Goal: Task Accomplishment & Management: Complete application form

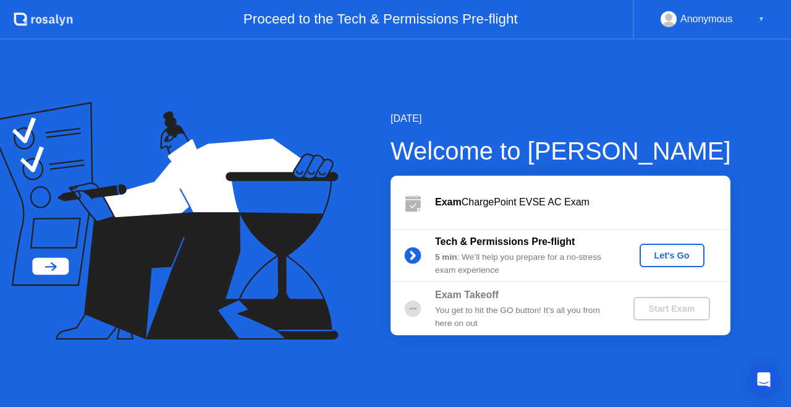
click at [682, 253] on div "Let's Go" at bounding box center [672, 255] width 55 height 10
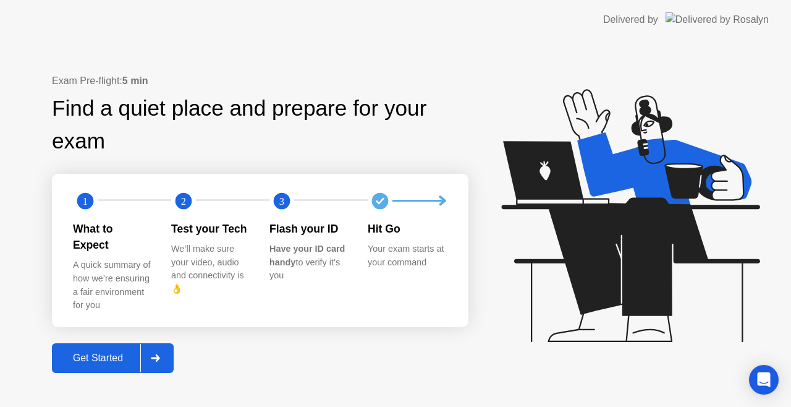
click at [96, 352] on div "Get Started" at bounding box center [98, 357] width 85 height 11
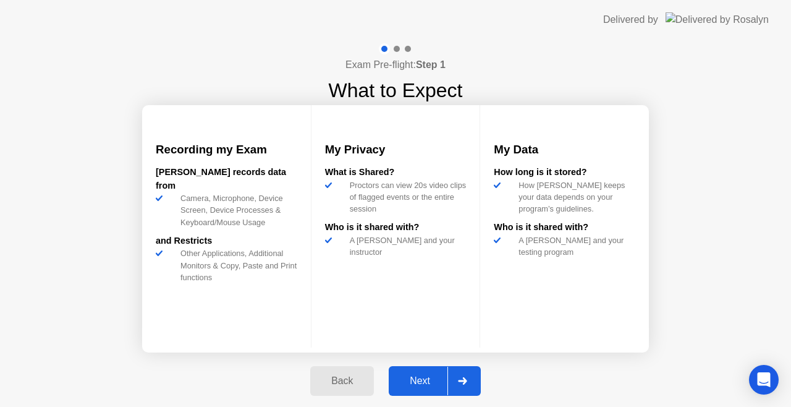
click at [425, 386] on div "Next" at bounding box center [419, 380] width 55 height 11
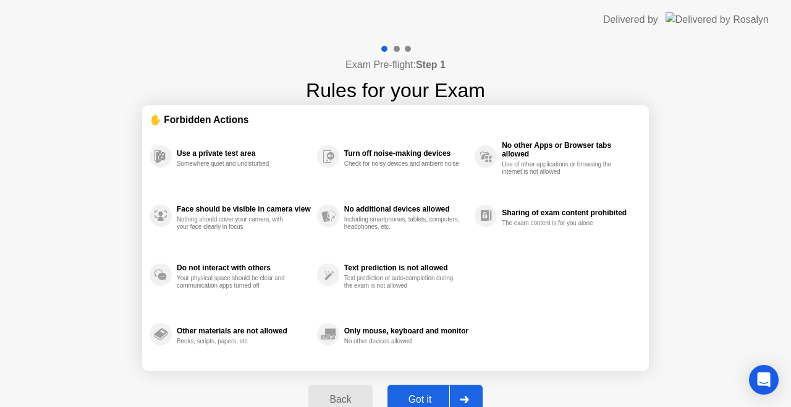
click at [425, 386] on button "Got it" at bounding box center [434, 399] width 95 height 30
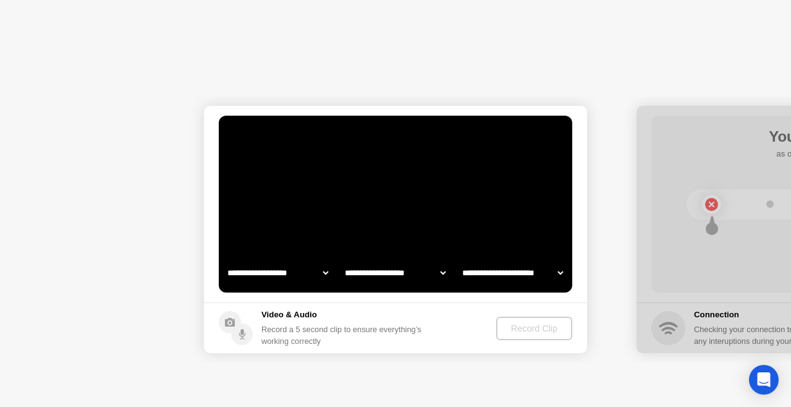
select select "**********"
select select "*******"
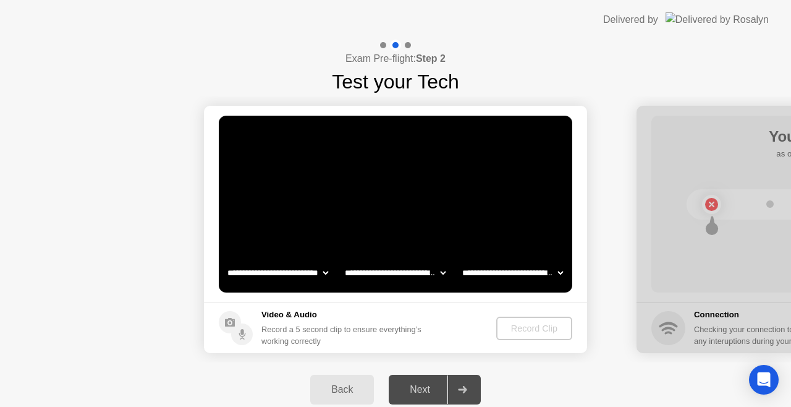
click at [539, 328] on div "Record Clip" at bounding box center [534, 328] width 66 height 10
click at [424, 384] on div "Next" at bounding box center [419, 389] width 55 height 11
click at [553, 324] on div "Record Clip" at bounding box center [535, 328] width 66 height 10
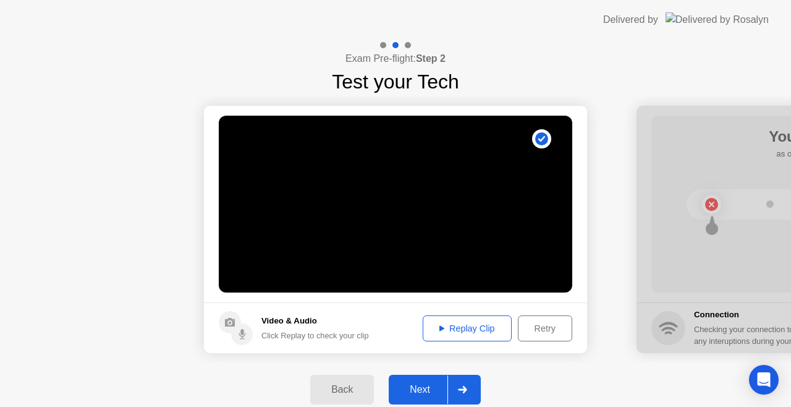
click at [467, 329] on div "Replay Clip" at bounding box center [467, 328] width 80 height 10
click at [421, 394] on div "Next" at bounding box center [419, 389] width 55 height 11
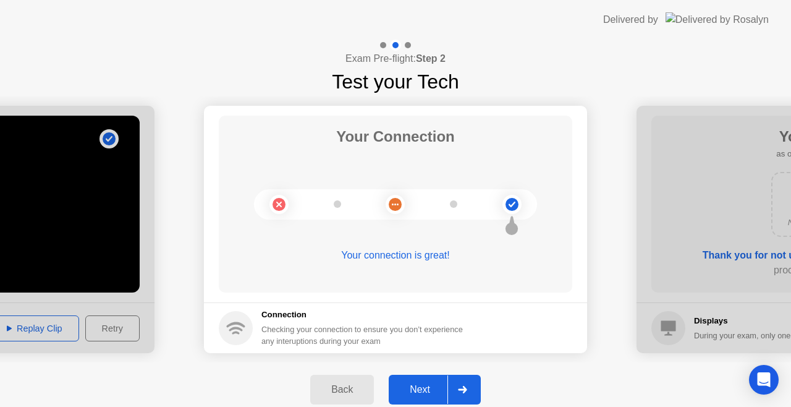
click at [416, 392] on div "Next" at bounding box center [419, 389] width 55 height 11
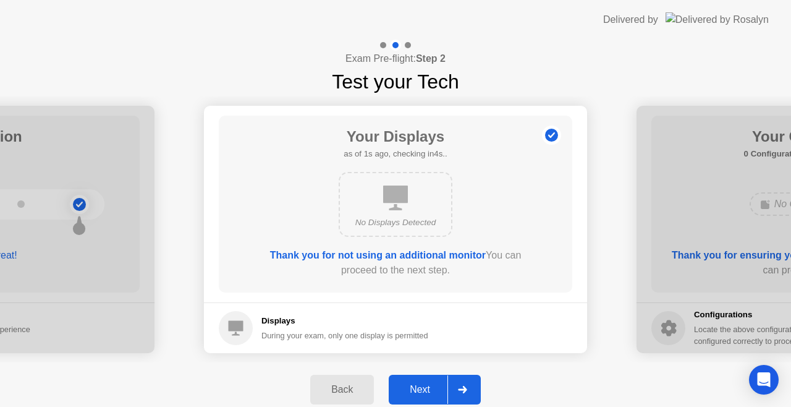
click at [416, 392] on div "Next" at bounding box center [419, 389] width 55 height 11
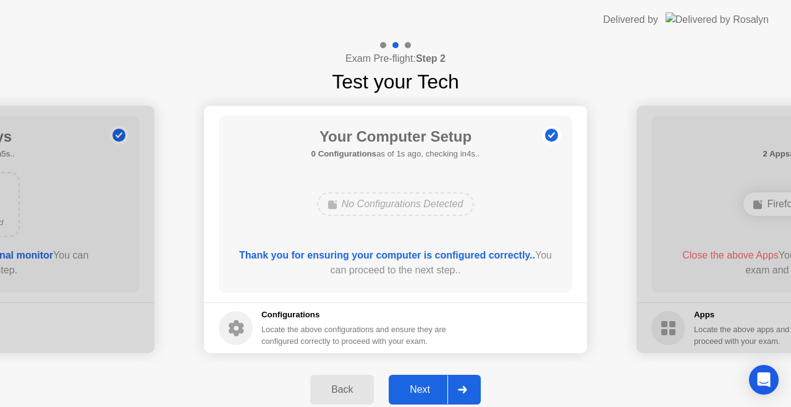
click at [416, 392] on div "Next" at bounding box center [419, 389] width 55 height 11
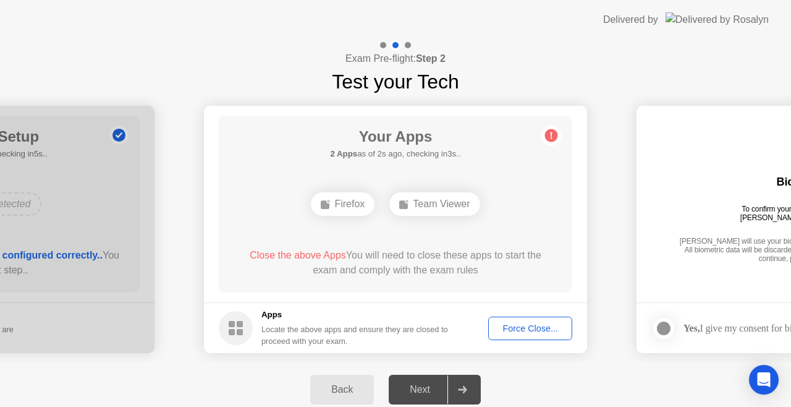
click at [562, 327] on div "Force Close..." at bounding box center [530, 328] width 75 height 10
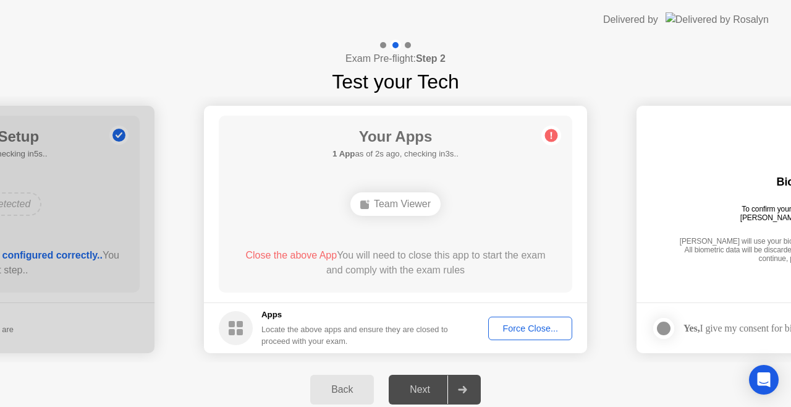
click at [403, 209] on div "Team Viewer" at bounding box center [395, 203] width 90 height 23
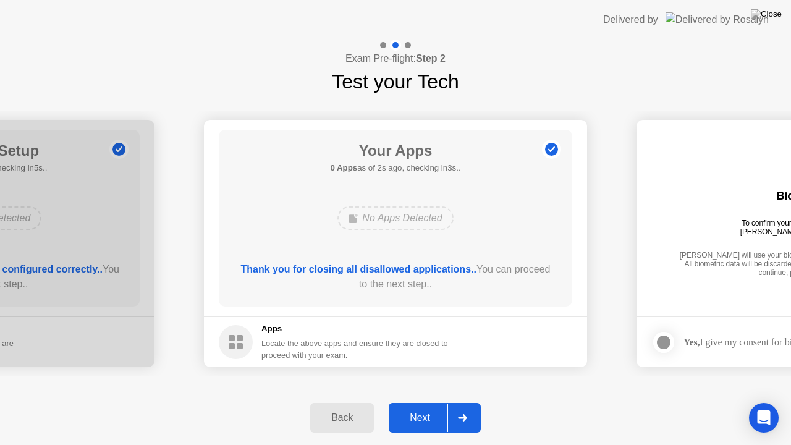
click at [415, 406] on div "Next" at bounding box center [419, 417] width 55 height 11
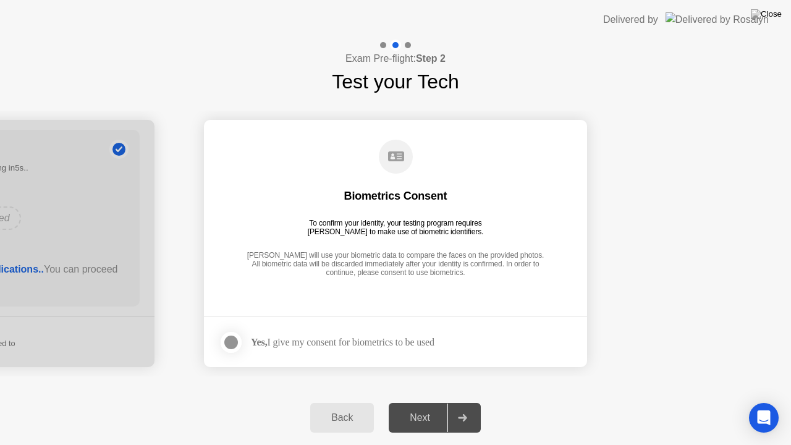
click at [415, 406] on div "Next" at bounding box center [419, 417] width 55 height 11
click at [227, 340] on div at bounding box center [231, 342] width 15 height 15
click at [397, 406] on div "Next" at bounding box center [419, 417] width 55 height 11
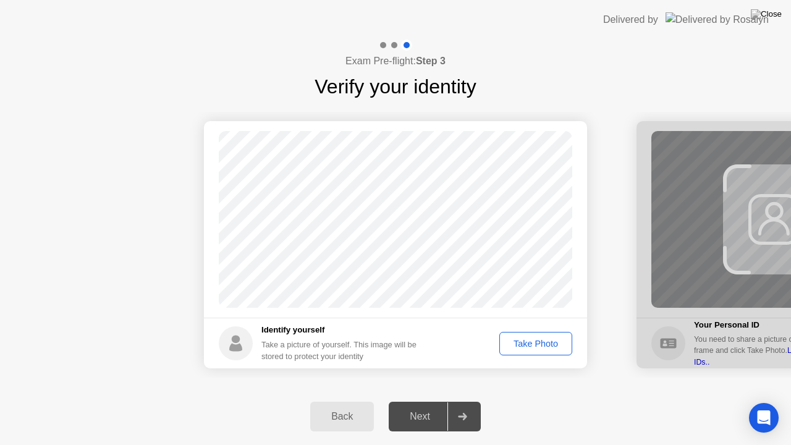
click at [536, 349] on div "Take Photo" at bounding box center [536, 344] width 64 height 10
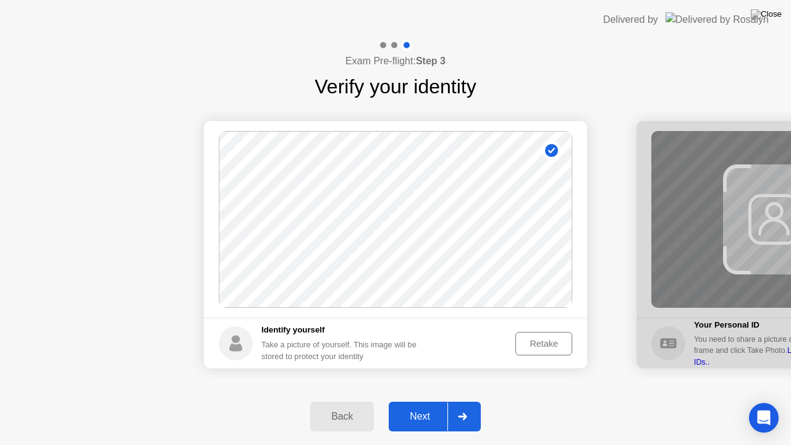
click at [420, 406] on div "Next" at bounding box center [419, 416] width 55 height 11
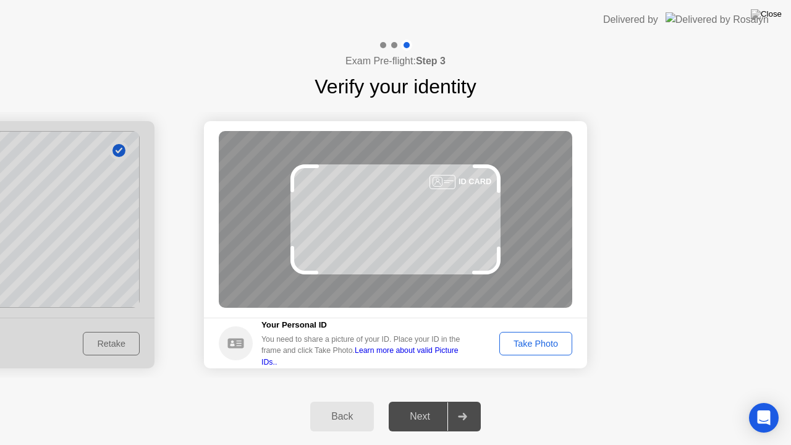
click at [528, 342] on div "Take Photo" at bounding box center [536, 344] width 64 height 10
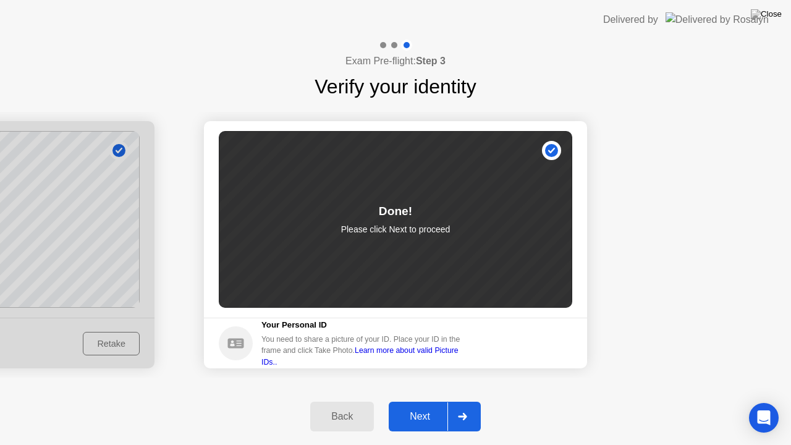
click at [426, 406] on button "Next" at bounding box center [435, 417] width 92 height 30
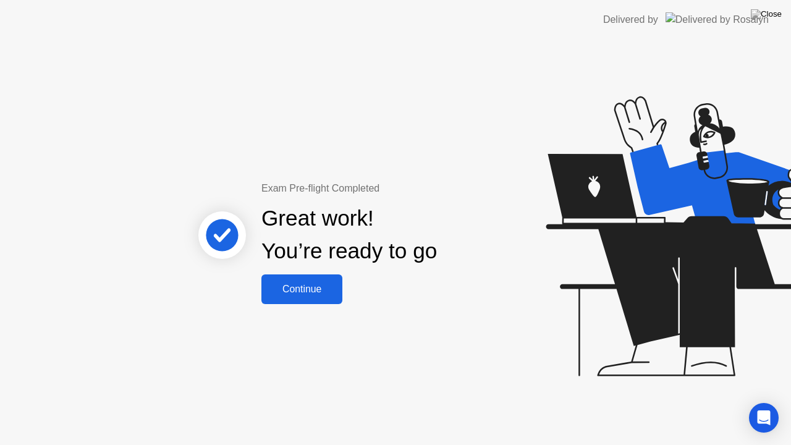
drag, startPoint x: 324, startPoint y: 294, endPoint x: 334, endPoint y: 296, distance: 9.5
click at [334, 295] on div "Continue" at bounding box center [302, 289] width 74 height 11
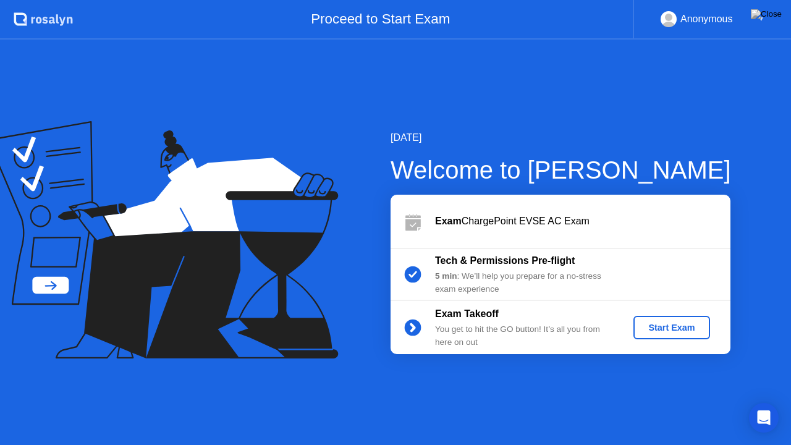
click at [671, 330] on div "Start Exam" at bounding box center [671, 328] width 66 height 10
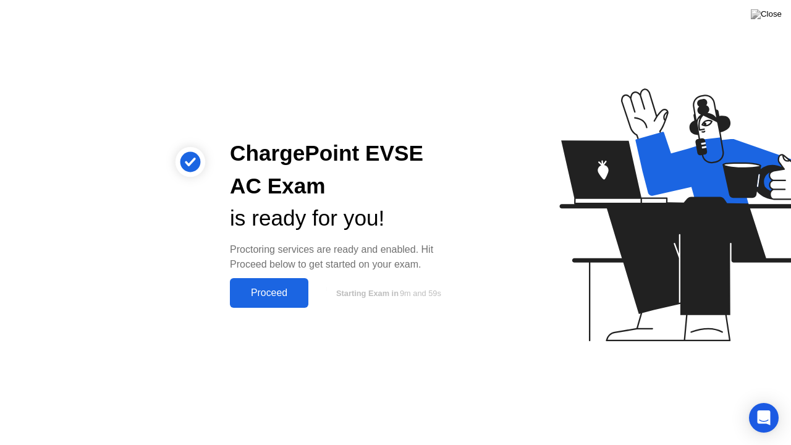
click at [286, 287] on div "Proceed" at bounding box center [269, 292] width 71 height 11
